Goal: Task Accomplishment & Management: Use online tool/utility

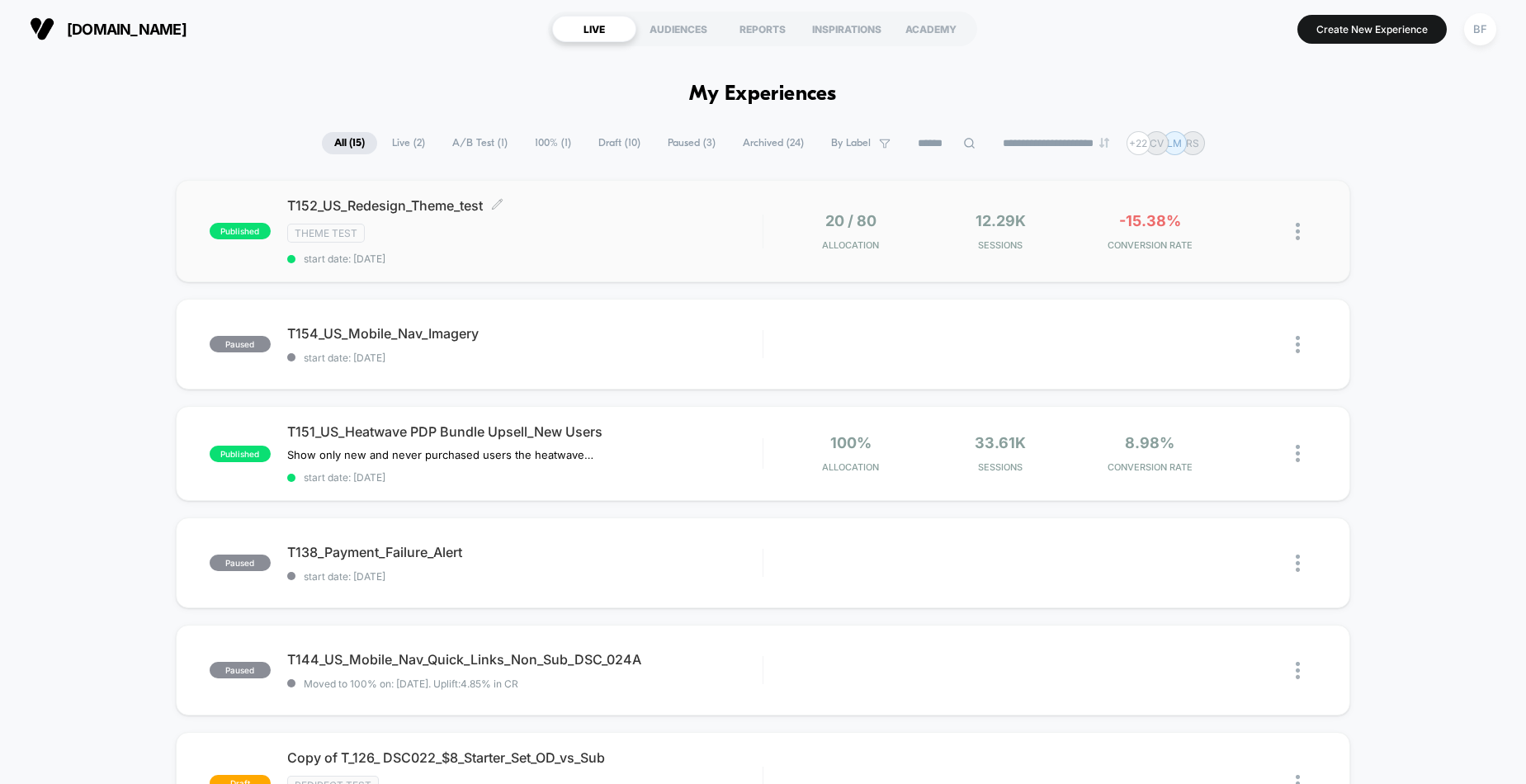
click at [606, 234] on div "Theme Test" at bounding box center [525, 234] width 475 height 19
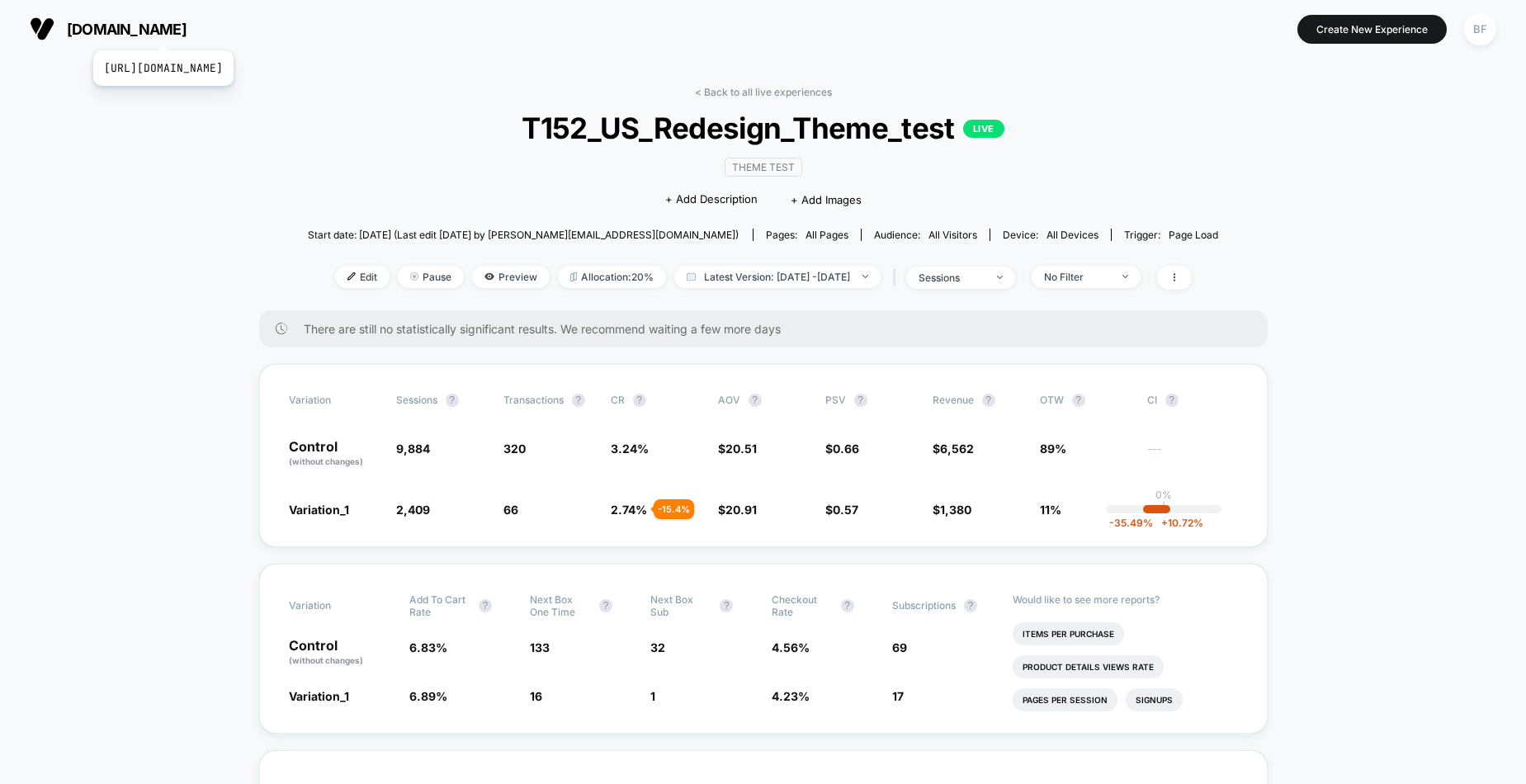
drag, startPoint x: 191, startPoint y: 29, endPoint x: 200, endPoint y: 30, distance: 9.1
